Goal: Submit feedback/report problem: Submit feedback/report problem

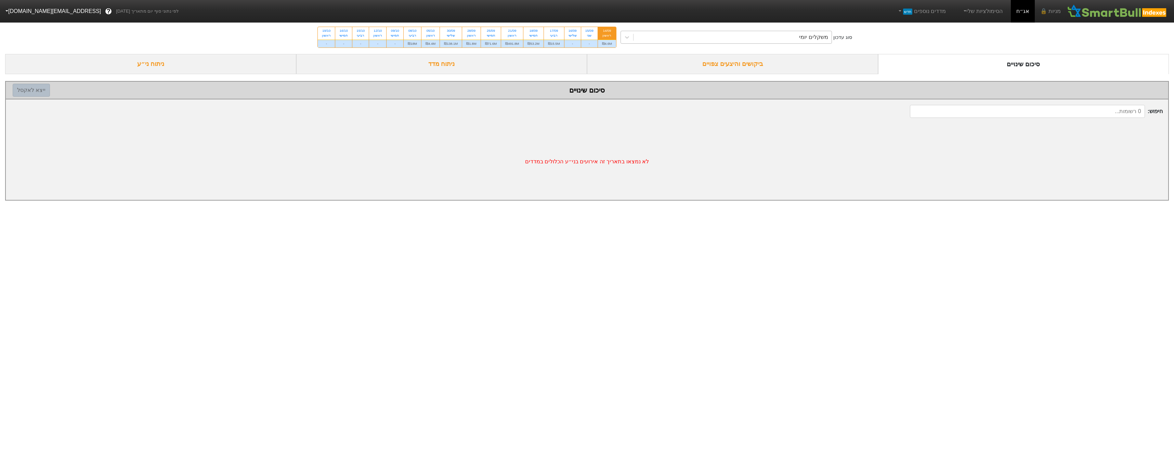
click at [582, 38] on div "משקלים יומי" at bounding box center [813, 37] width 29 height 8
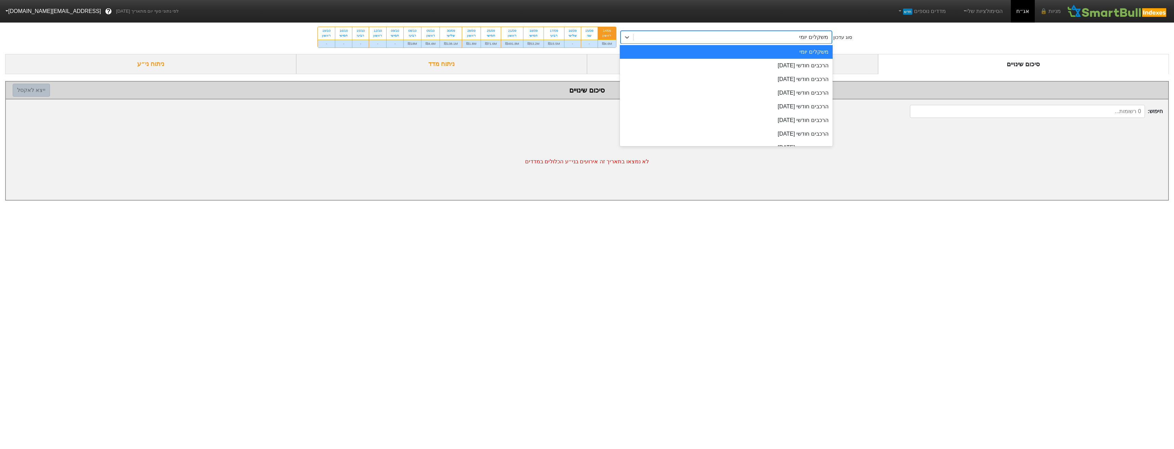
click at [582, 65] on div "הרכבים חודשי [DATE]" at bounding box center [726, 66] width 213 height 14
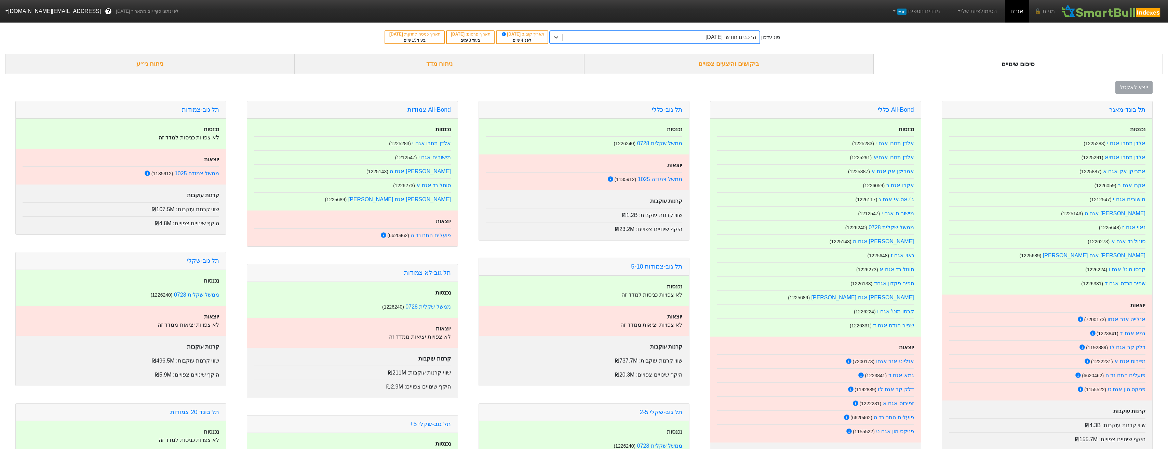
click at [582, 70] on div "ביקושים והיצעים צפויים" at bounding box center [729, 64] width 290 height 20
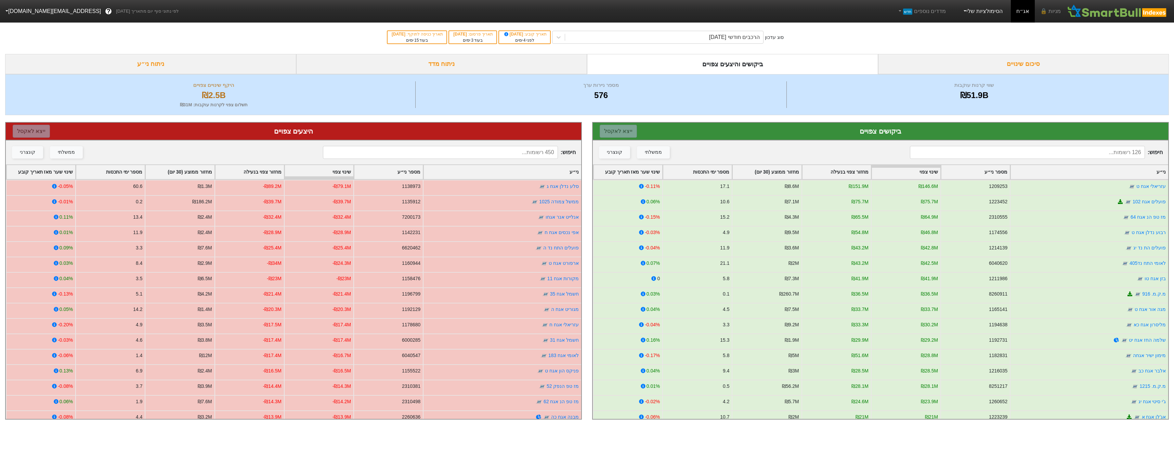
click at [582, 13] on link "הסימולציות שלי" at bounding box center [982, 11] width 46 height 14
click at [582, 13] on link "מדדים נוספים חדש" at bounding box center [921, 11] width 54 height 14
click at [20, 11] on button "[EMAIL_ADDRESS][DOMAIN_NAME]" at bounding box center [52, 11] width 105 height 12
click at [30, 63] on icon at bounding box center [32, 64] width 5 height 4
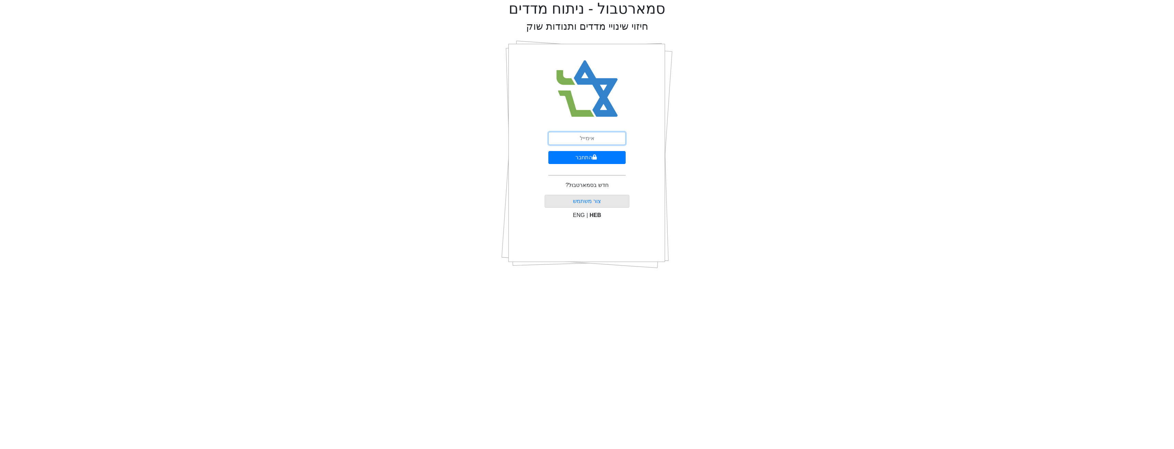
click at [582, 140] on input "email" at bounding box center [586, 138] width 77 height 13
type input "[EMAIL_ADDRESS][DOMAIN_NAME]"
click at [582, 161] on button "התחבר" at bounding box center [586, 157] width 77 height 13
drag, startPoint x: 569, startPoint y: 155, endPoint x: 572, endPoint y: 168, distance: 13.5
click at [569, 156] on form "לכניסה למערכת יש להזין את הקוד שנשלח לטלפון המסתיים בספרות: 8656 התחבר" at bounding box center [586, 173] width 85 height 83
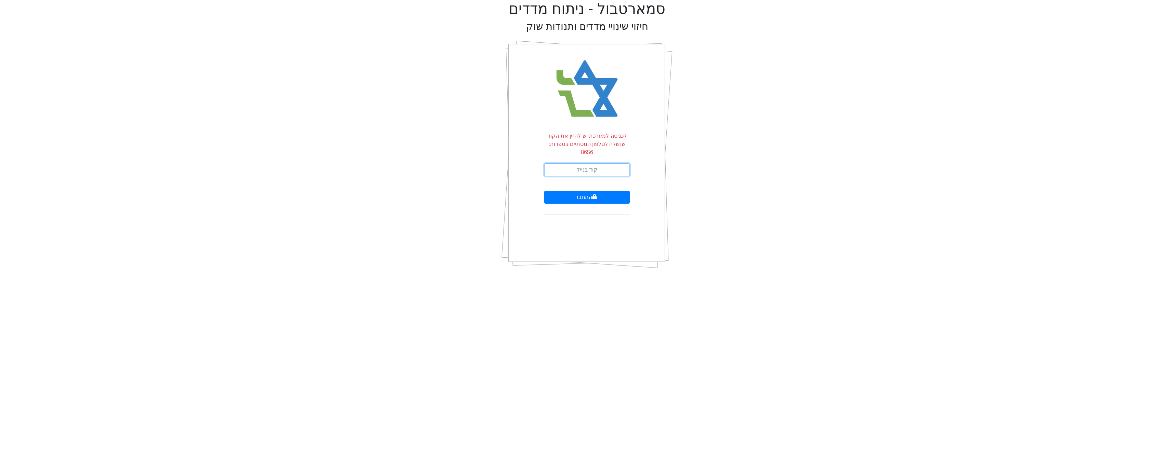
click at [573, 168] on input "text" at bounding box center [586, 169] width 85 height 13
type input "488552"
click at [582, 191] on button "התחבר" at bounding box center [586, 197] width 85 height 13
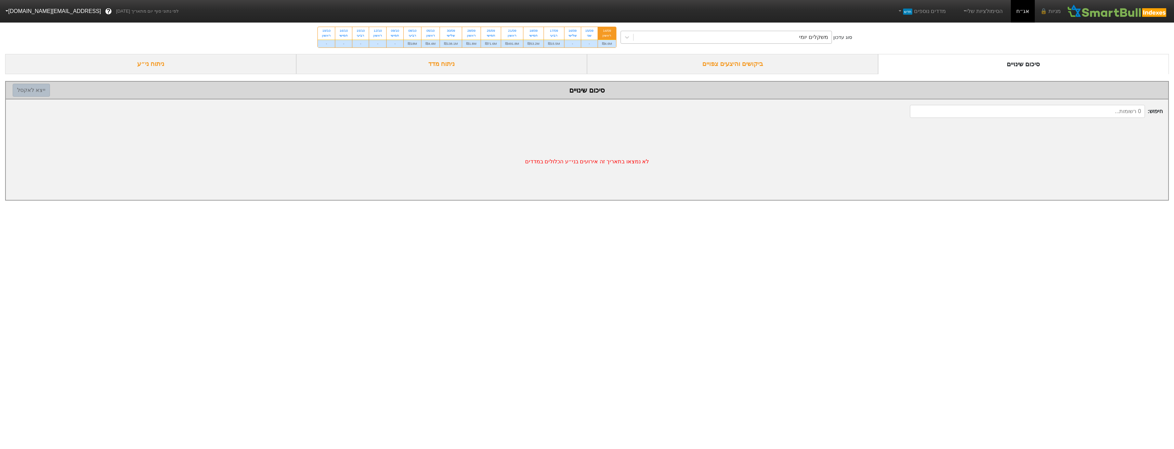
click at [582, 38] on div "משקלים יומי" at bounding box center [732, 37] width 198 height 12
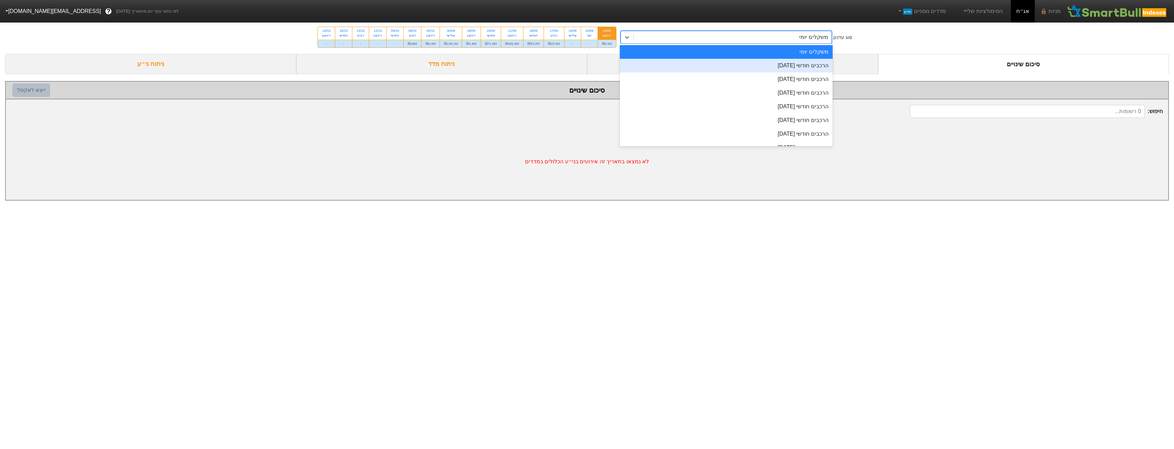
click at [582, 63] on div "הרכבים חודשי [DATE]" at bounding box center [726, 66] width 213 height 14
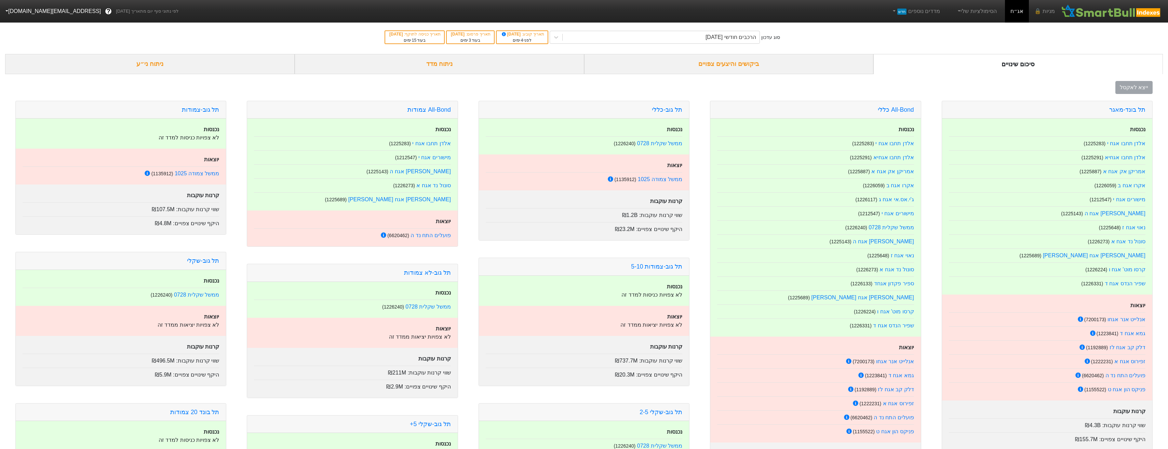
click at [582, 64] on div "ביקושים והיצעים צפויים" at bounding box center [729, 64] width 290 height 20
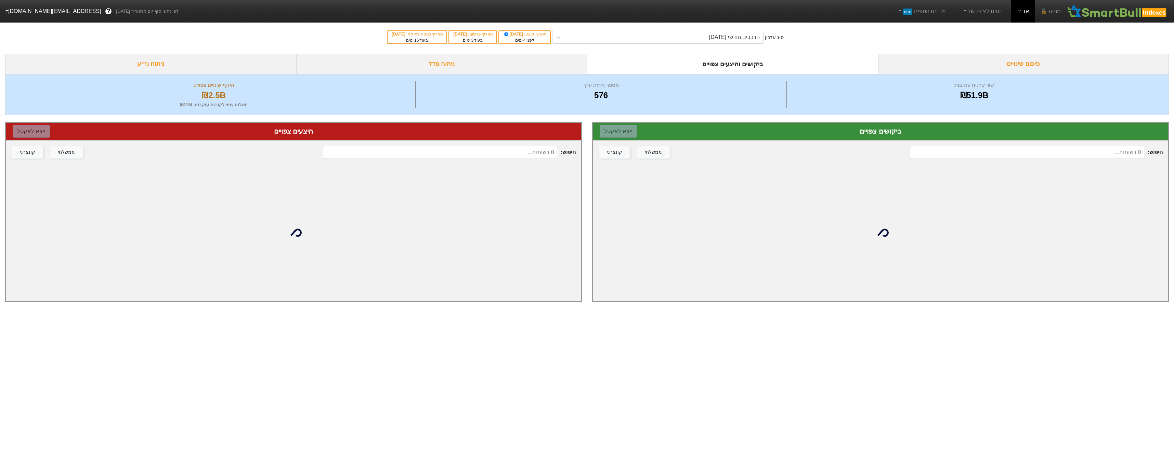
click at [582, 68] on div "ביקושים והיצעים צפויים" at bounding box center [732, 64] width 291 height 20
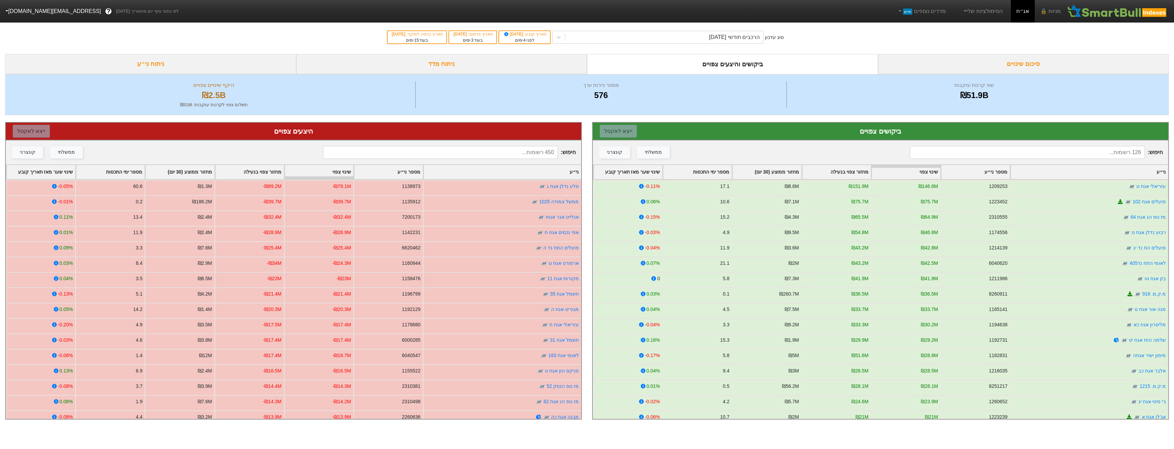
click at [582, 66] on div "ביקושים והיצעים צפויים" at bounding box center [732, 64] width 291 height 20
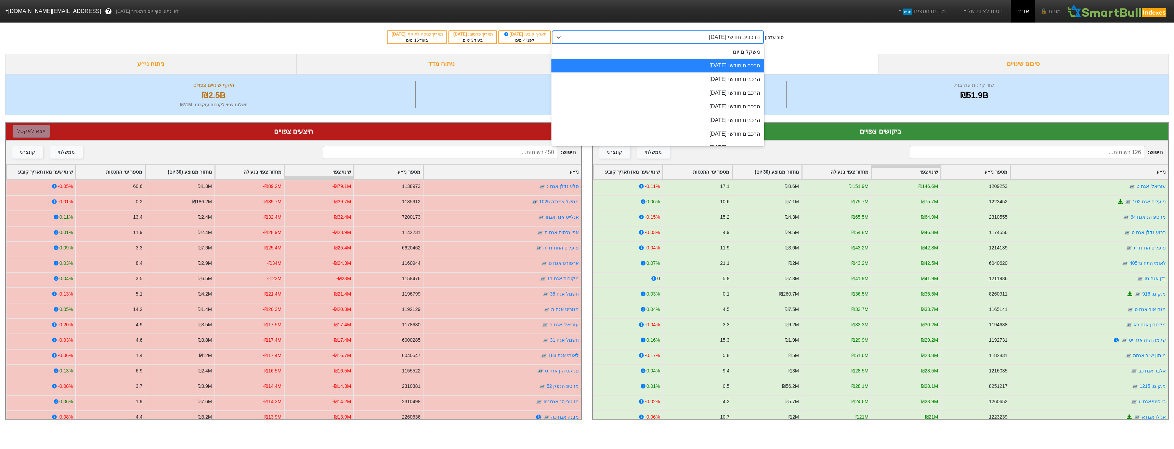
click at [582, 43] on div "הרכבים חודשי [DATE]" at bounding box center [664, 37] width 198 height 12
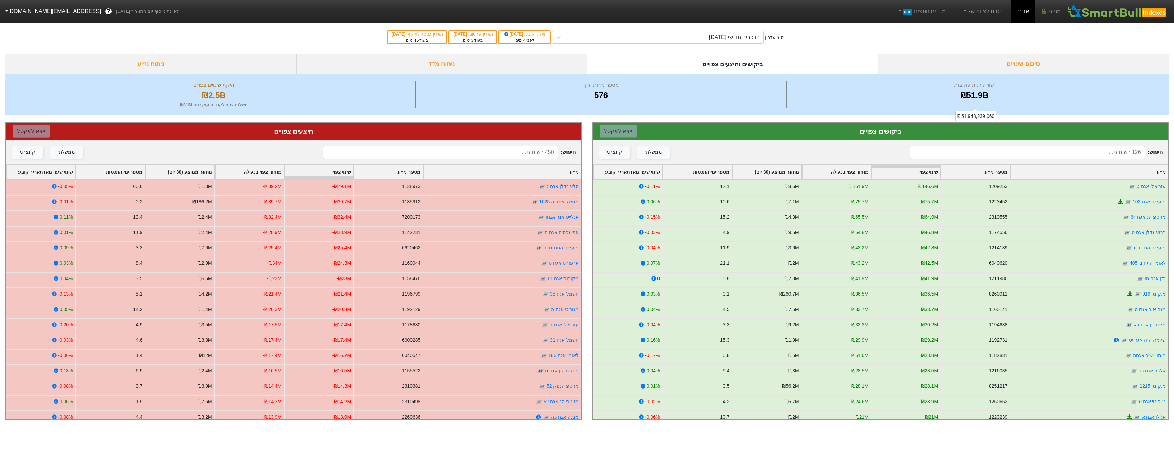
click at [582, 89] on div "₪51.9B" at bounding box center [973, 95] width 371 height 12
click at [557, 61] on div "ניתוח מדד" at bounding box center [441, 64] width 291 height 20
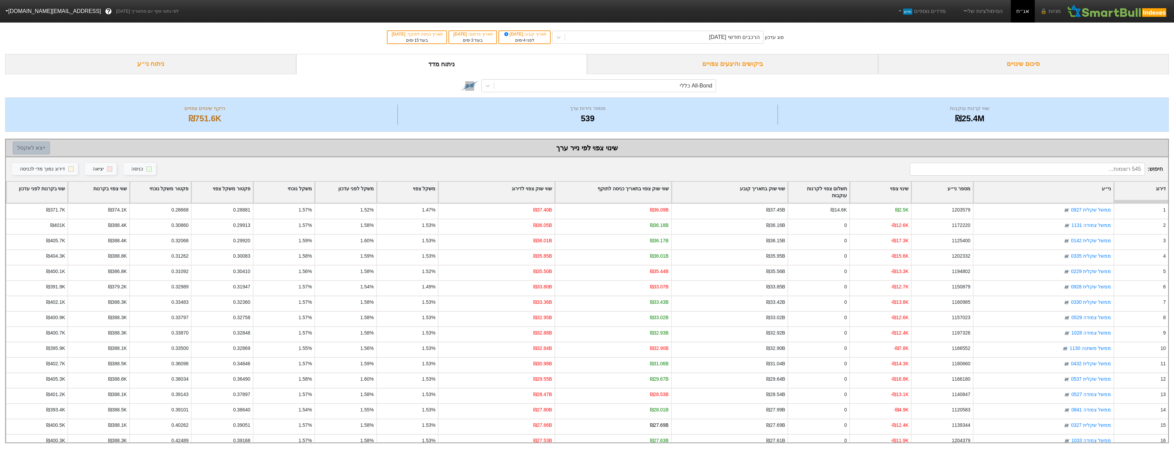
click at [582, 62] on div "ביקושים והיצעים צפויים" at bounding box center [732, 64] width 291 height 20
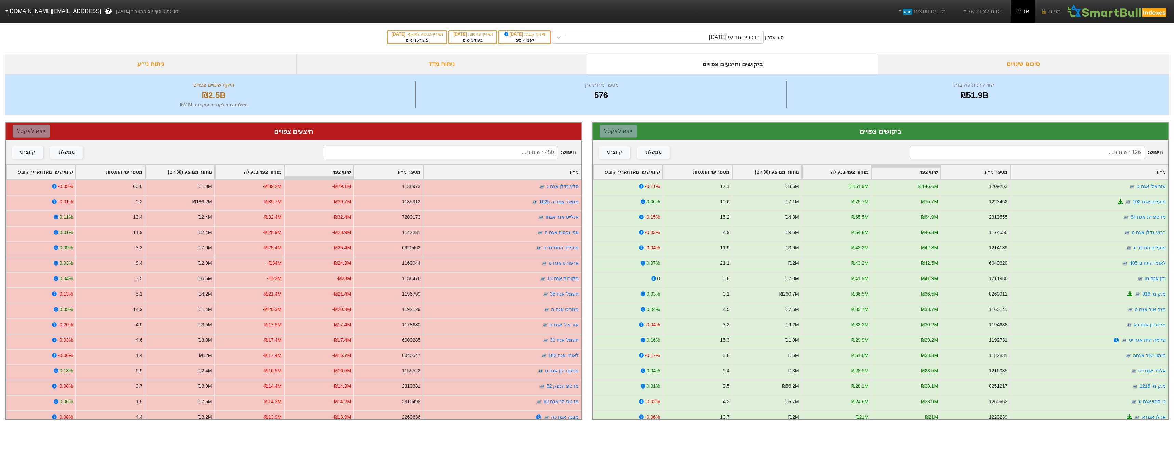
click at [57, 11] on button "[EMAIL_ADDRESS][DOMAIN_NAME]" at bounding box center [52, 11] width 105 height 12
click at [107, 13] on span "?" at bounding box center [109, 11] width 4 height 9
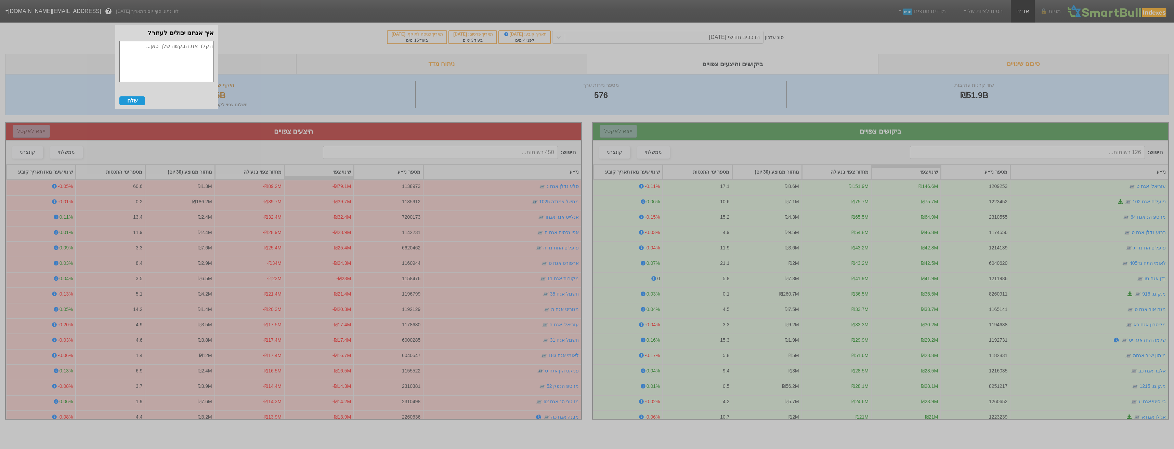
click at [152, 58] on textarea at bounding box center [166, 61] width 94 height 41
type textarea "v"
type textarea "היי, אני לא מצליח לייצא לאקסל."
click at [119, 100] on button "שלח" at bounding box center [132, 100] width 26 height 9
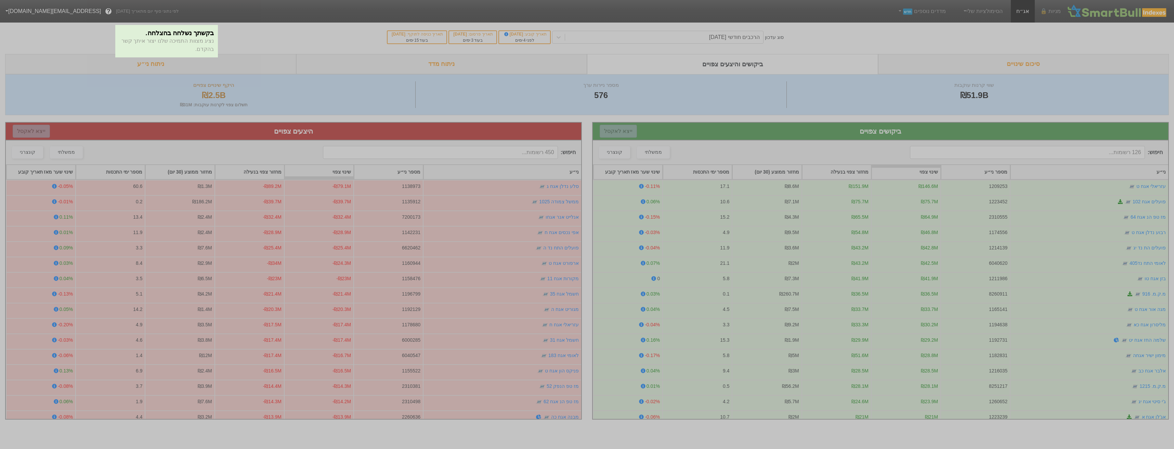
click at [188, 36] on div at bounding box center [587, 224] width 1174 height 449
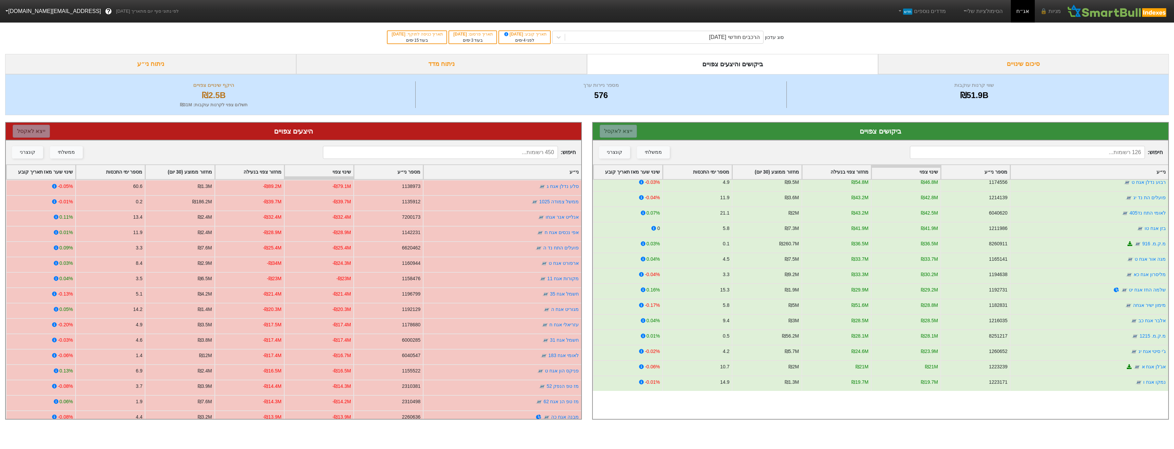
scroll to position [0, 0]
